Goal: Task Accomplishment & Management: Use online tool/utility

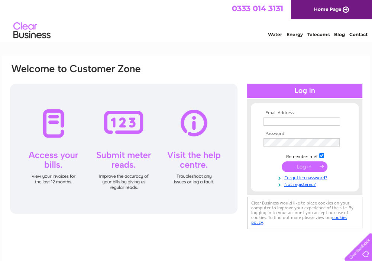
click at [275, 120] on input "text" at bounding box center [302, 121] width 77 height 8
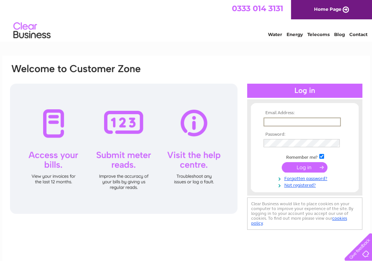
type input "dyule@lawstyres.co.uk"
click at [300, 168] on input "submit" at bounding box center [305, 166] width 46 height 10
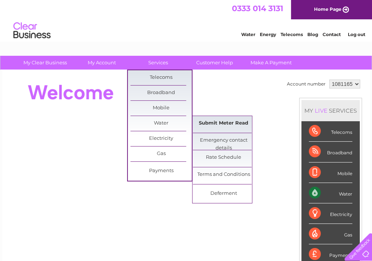
click at [208, 121] on link "Submit Meter Read" at bounding box center [223, 123] width 61 height 15
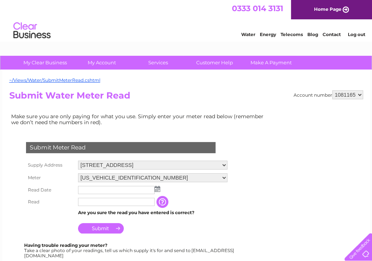
click at [158, 188] on img at bounding box center [158, 189] width 6 height 6
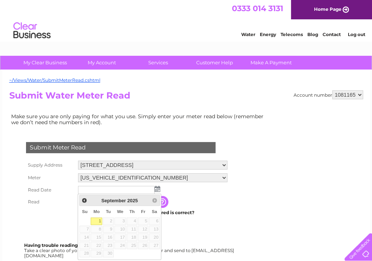
click at [95, 222] on link "1" at bounding box center [97, 220] width 12 height 7
type input "2025/09/01"
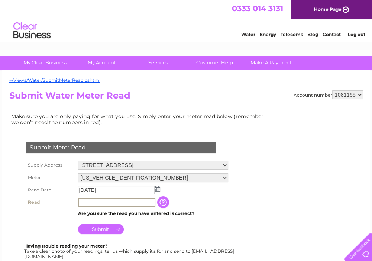
click at [135, 202] on input "text" at bounding box center [116, 202] width 77 height 9
type input "100"
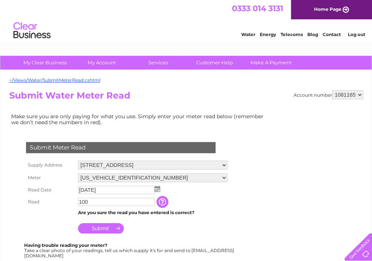
click at [101, 229] on input "Submit" at bounding box center [101, 228] width 46 height 10
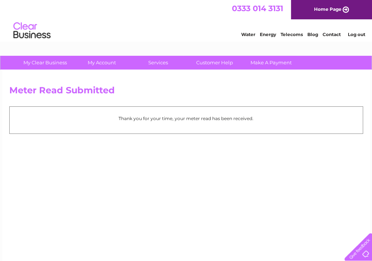
click at [360, 32] on link "Log out" at bounding box center [356, 35] width 17 height 6
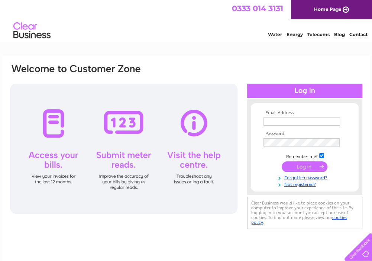
click at [285, 121] on input "text" at bounding box center [302, 121] width 77 height 8
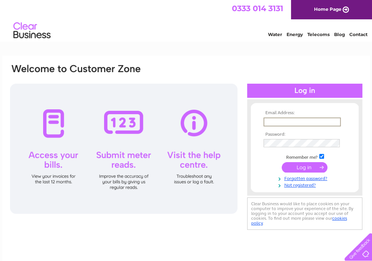
type input "[EMAIL_ADDRESS][DOMAIN_NAME]"
click at [308, 170] on input "submit" at bounding box center [305, 166] width 46 height 10
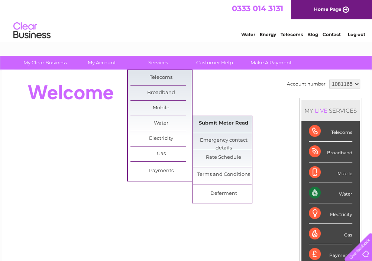
click at [208, 119] on link "Submit Meter Read" at bounding box center [223, 123] width 61 height 15
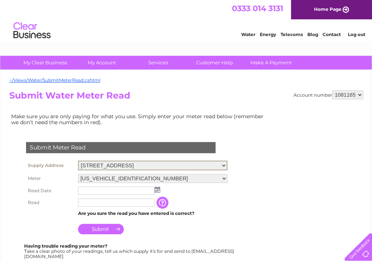
click at [227, 164] on select "Broadfold Garage, [STREET_ADDRESS]" at bounding box center [152, 166] width 149 height 10
select select "556755"
click at [78, 161] on select "Broadfold Garage, [STREET_ADDRESS]" at bounding box center [152, 166] width 149 height 10
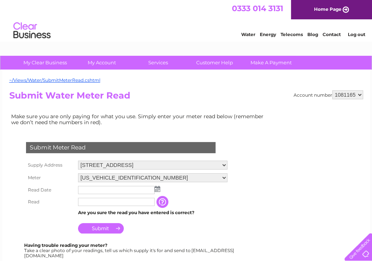
click at [156, 188] on img at bounding box center [158, 189] width 6 height 6
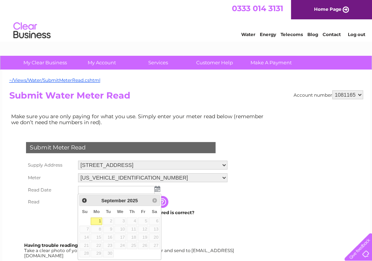
click at [99, 218] on link "1" at bounding box center [97, 220] width 12 height 7
type input "2025/09/01"
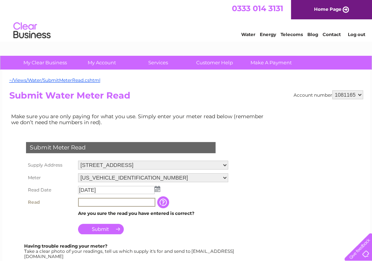
click at [124, 201] on input "text" at bounding box center [116, 202] width 77 height 9
type input "683"
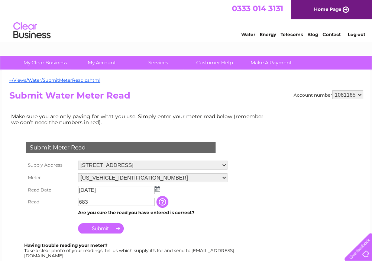
click at [95, 230] on input "Submit" at bounding box center [101, 228] width 46 height 10
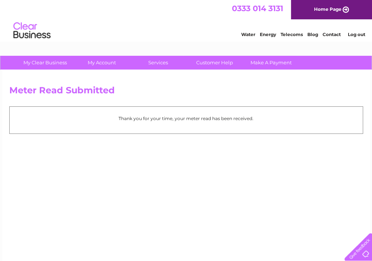
click at [350, 32] on link "Log out" at bounding box center [356, 35] width 17 height 6
